Goal: Task Accomplishment & Management: Complete application form

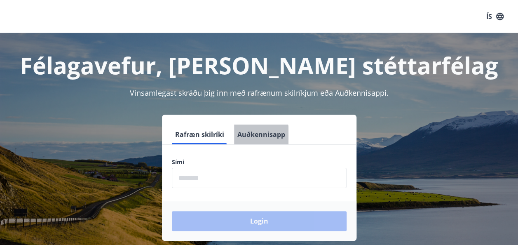
click at [248, 138] on button "Auðkennisapp" at bounding box center [261, 134] width 54 height 20
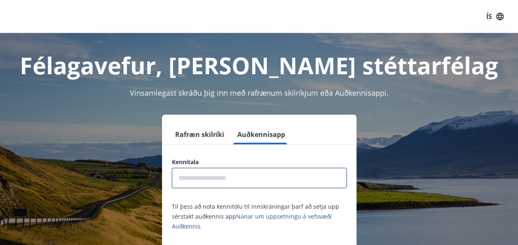
click at [185, 175] on input "text" at bounding box center [259, 178] width 175 height 20
type input "**********"
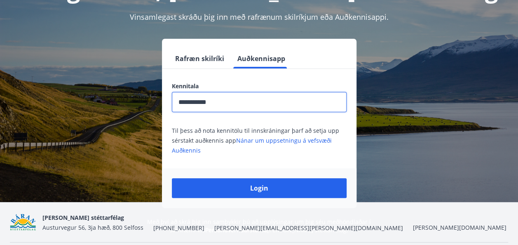
scroll to position [78, 0]
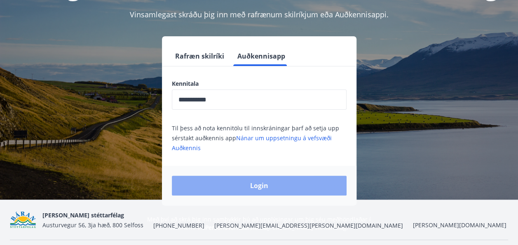
click at [257, 183] on button "Login" at bounding box center [259, 185] width 175 height 20
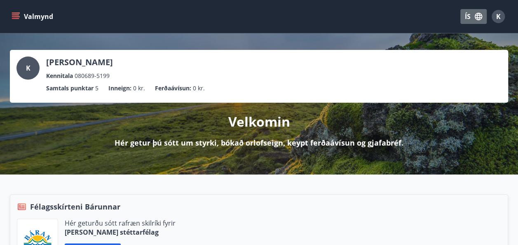
click at [465, 15] on button "ÍS" at bounding box center [473, 16] width 26 height 15
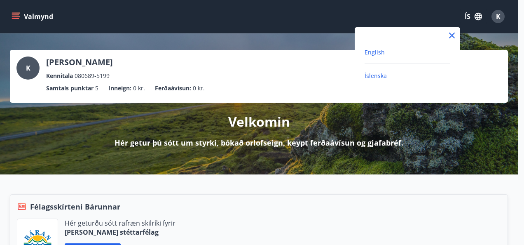
click at [370, 53] on span "English" at bounding box center [374, 52] width 20 height 8
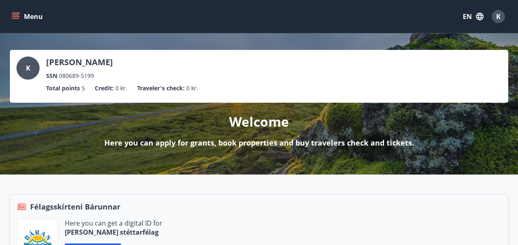
click at [17, 18] on icon "menu" at bounding box center [15, 18] width 7 height 1
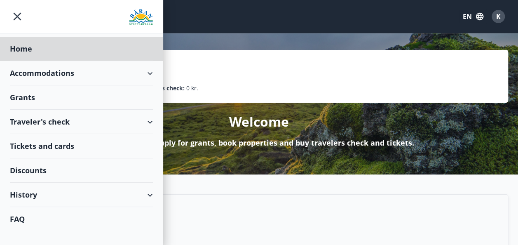
click at [20, 61] on div "Grants" at bounding box center [81, 49] width 143 height 24
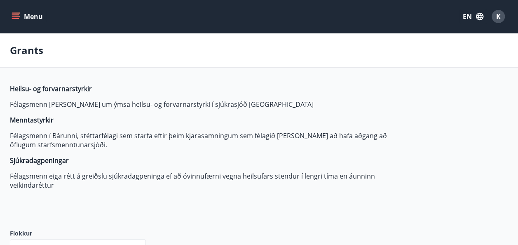
type input "***"
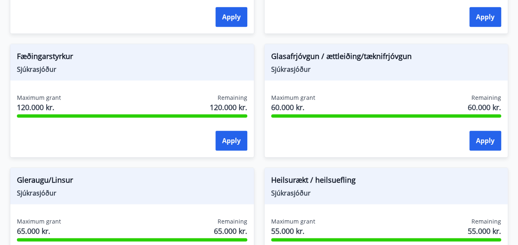
scroll to position [413, 0]
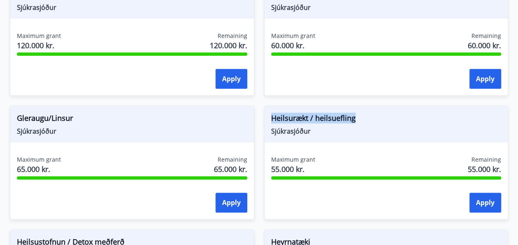
drag, startPoint x: 359, startPoint y: 118, endPoint x: 271, endPoint y: 109, distance: 88.2
click at [271, 109] on div "Heilsurækt / heilsuefling Sjúkrasjóður" at bounding box center [385, 124] width 243 height 36
copy span "Heilsurækt / heilsuefling"
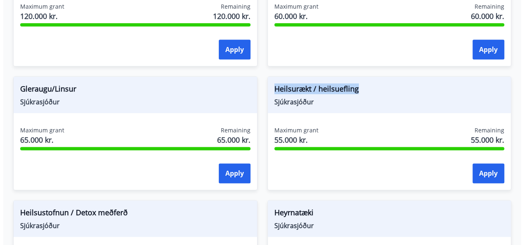
scroll to position [446, 0]
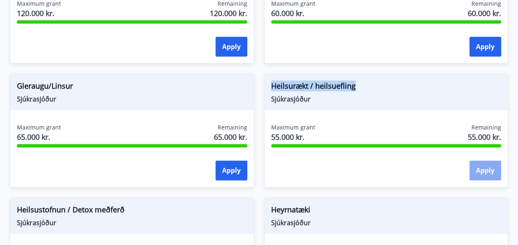
click at [485, 168] on button "Apply" at bounding box center [485, 170] width 32 height 20
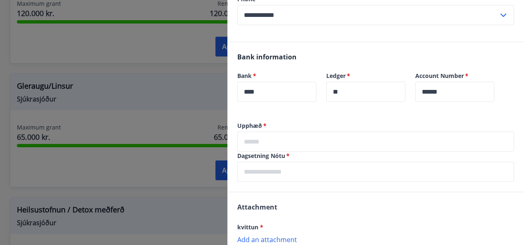
scroll to position [153, 0]
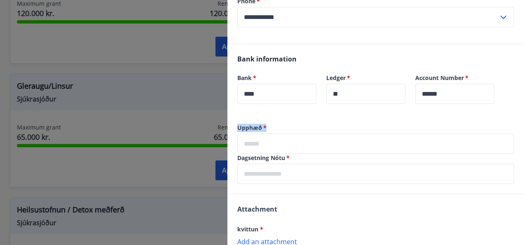
drag, startPoint x: 238, startPoint y: 127, endPoint x: 254, endPoint y: 136, distance: 18.4
click at [254, 136] on div "Upphæð   * ​" at bounding box center [375, 139] width 277 height 30
copy label "Upphæð   *"
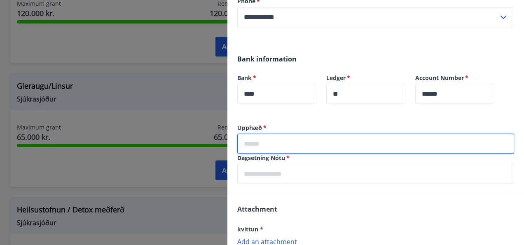
click at [246, 140] on input "text" at bounding box center [375, 143] width 277 height 20
click at [280, 145] on input "***" at bounding box center [375, 143] width 277 height 20
type input "*****"
type input "**********"
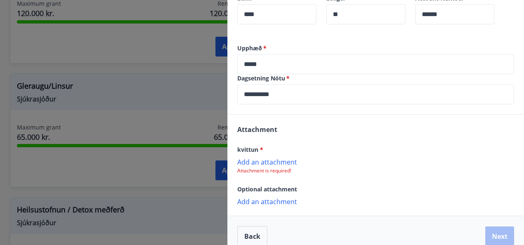
scroll to position [243, 0]
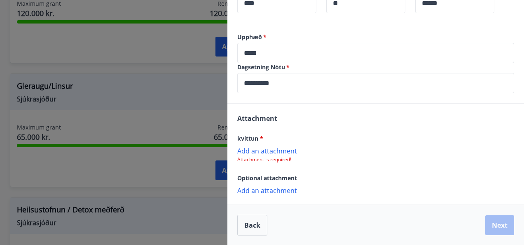
click at [247, 149] on p "Add an attachment" at bounding box center [375, 150] width 277 height 8
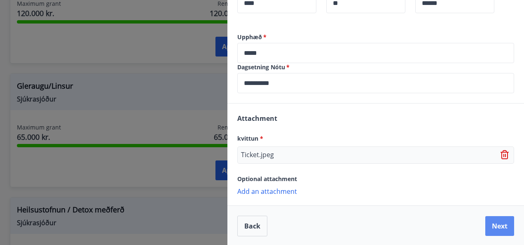
click at [493, 225] on button "Next" at bounding box center [499, 226] width 29 height 20
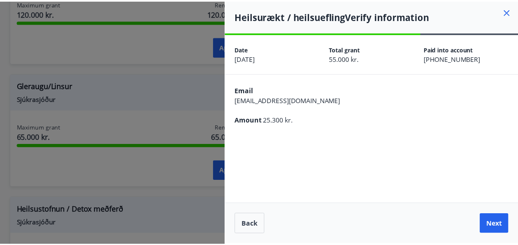
scroll to position [0, 0]
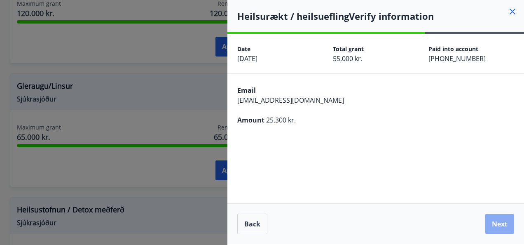
click at [496, 223] on button "Next" at bounding box center [499, 224] width 29 height 20
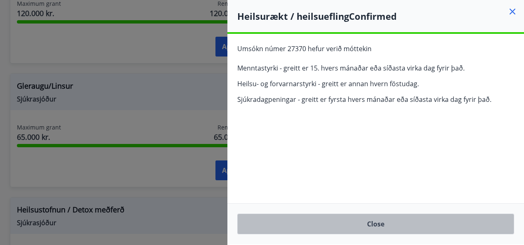
click at [375, 221] on button "Close" at bounding box center [375, 223] width 277 height 21
